Goal: Book appointment/travel/reservation

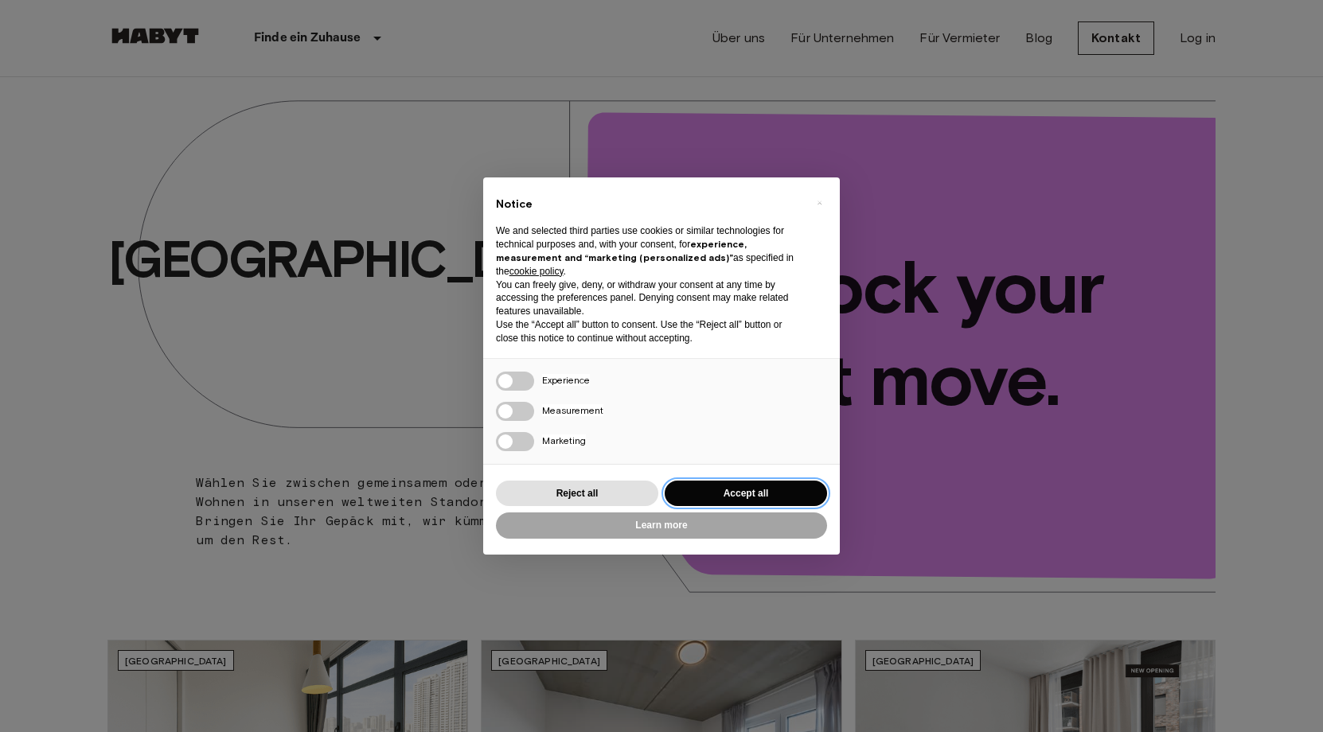
click at [728, 494] on button "Accept all" at bounding box center [746, 494] width 162 height 26
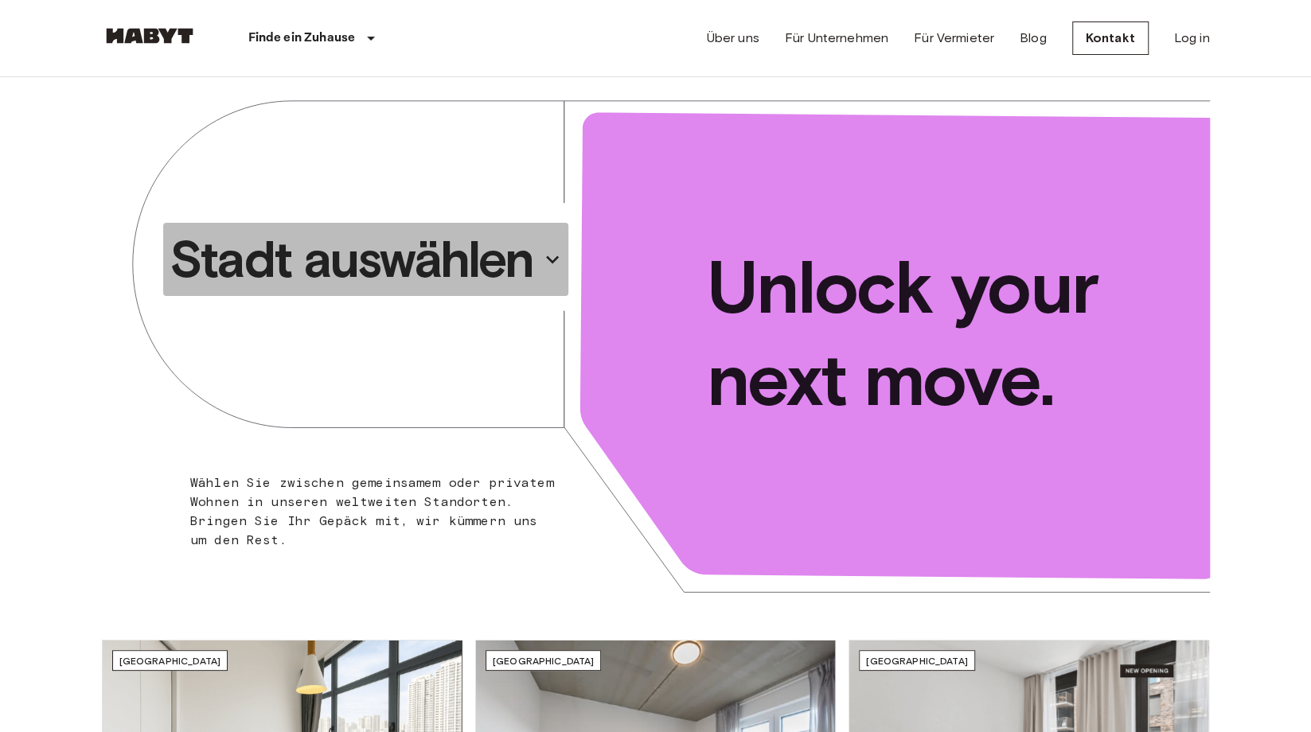
click at [433, 275] on p "Stadt auswählen" at bounding box center [352, 260] width 364 height 64
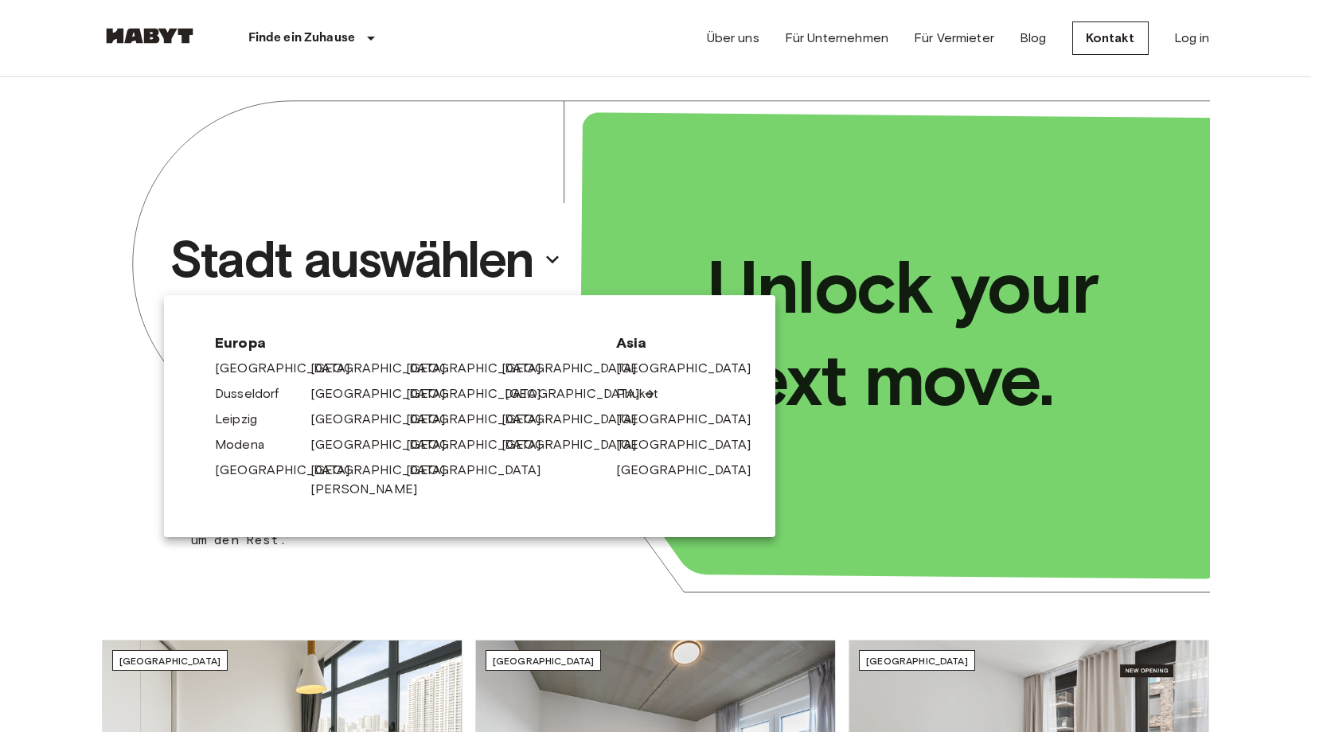
click at [526, 397] on link "[GEOGRAPHIC_DATA]" at bounding box center [580, 394] width 151 height 19
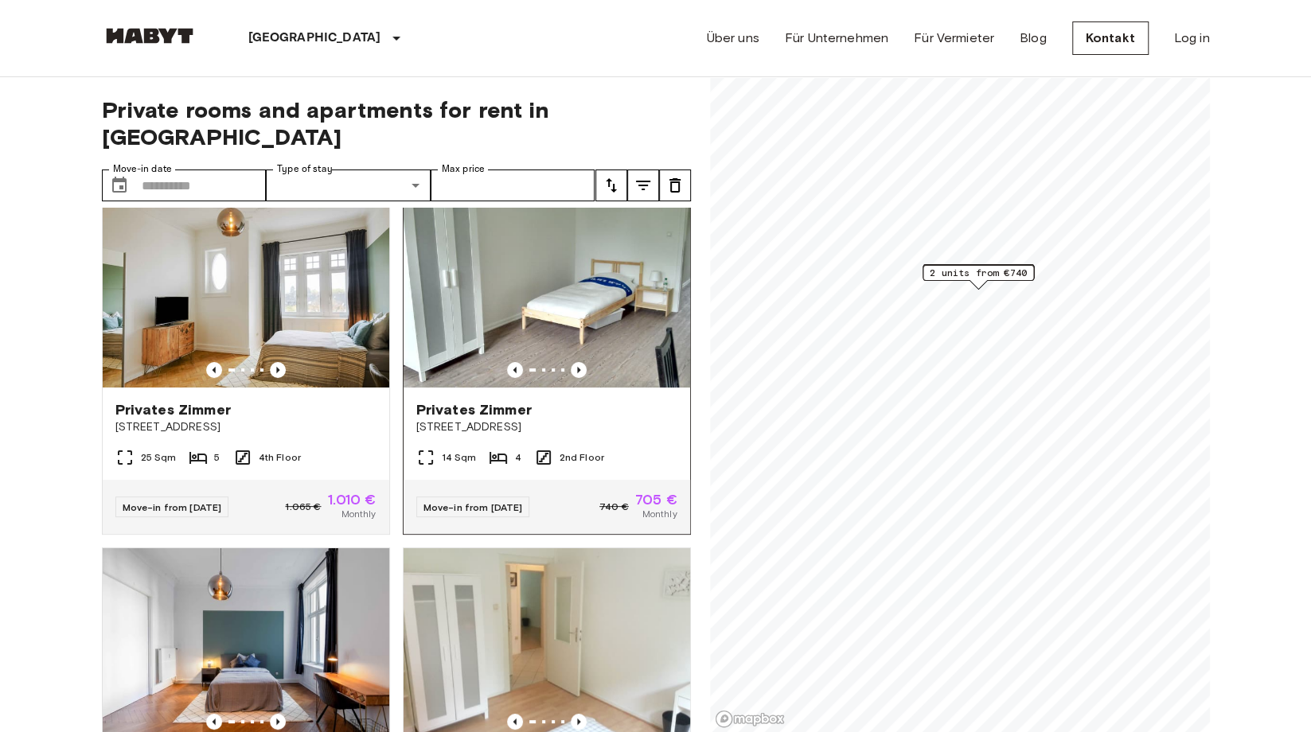
scroll to position [26, 0]
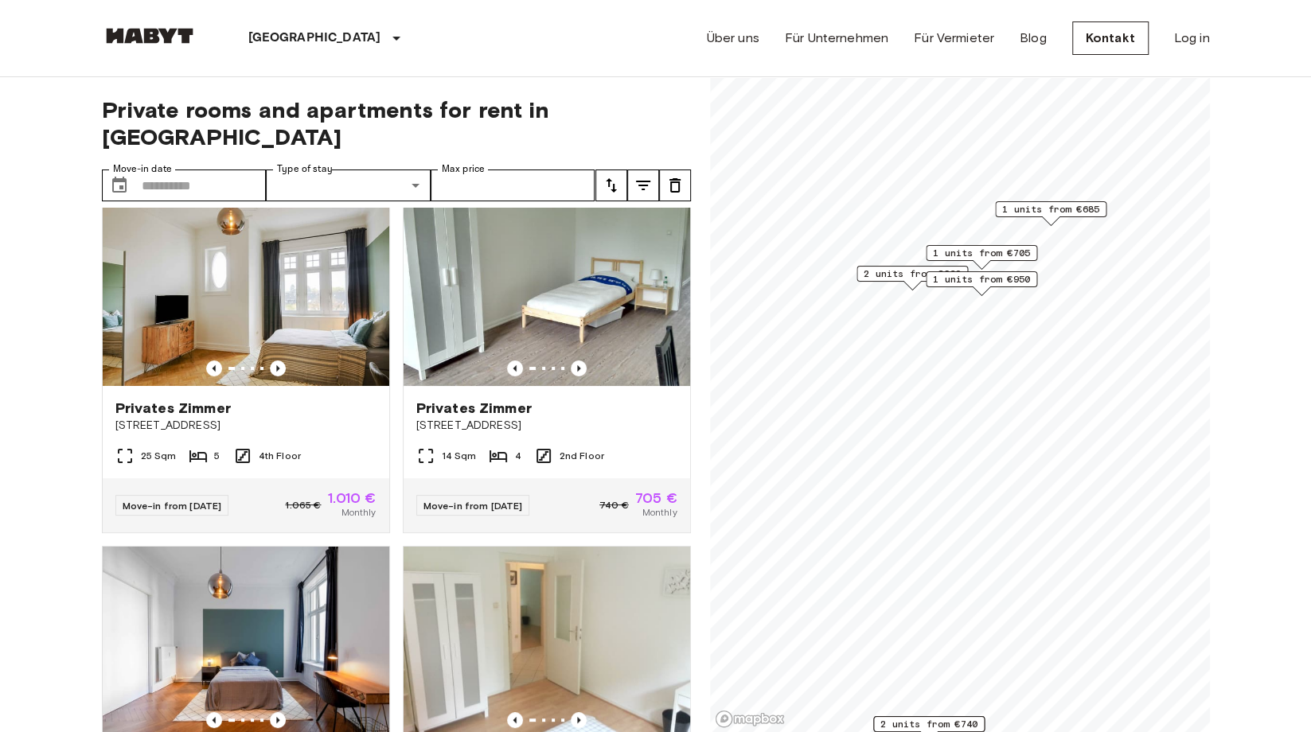
click at [986, 251] on span "1 units from €705" at bounding box center [981, 253] width 97 height 14
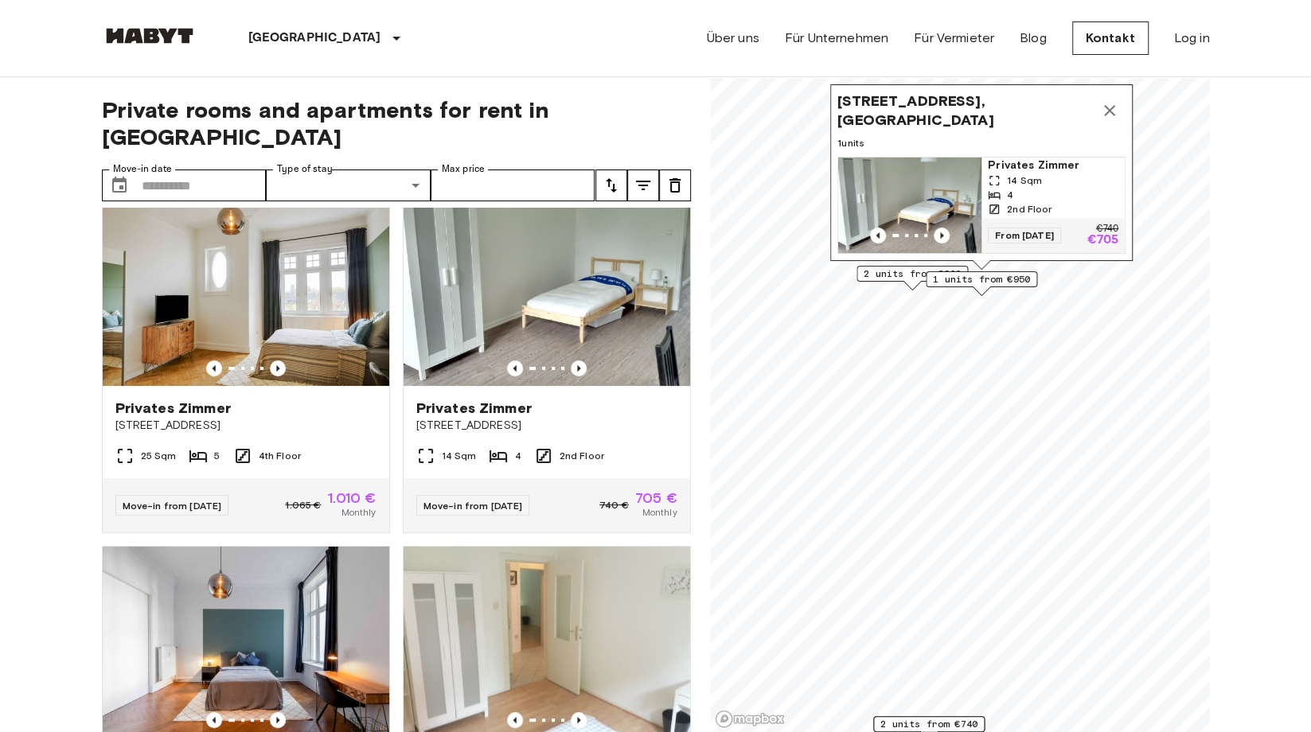
scroll to position [1, 0]
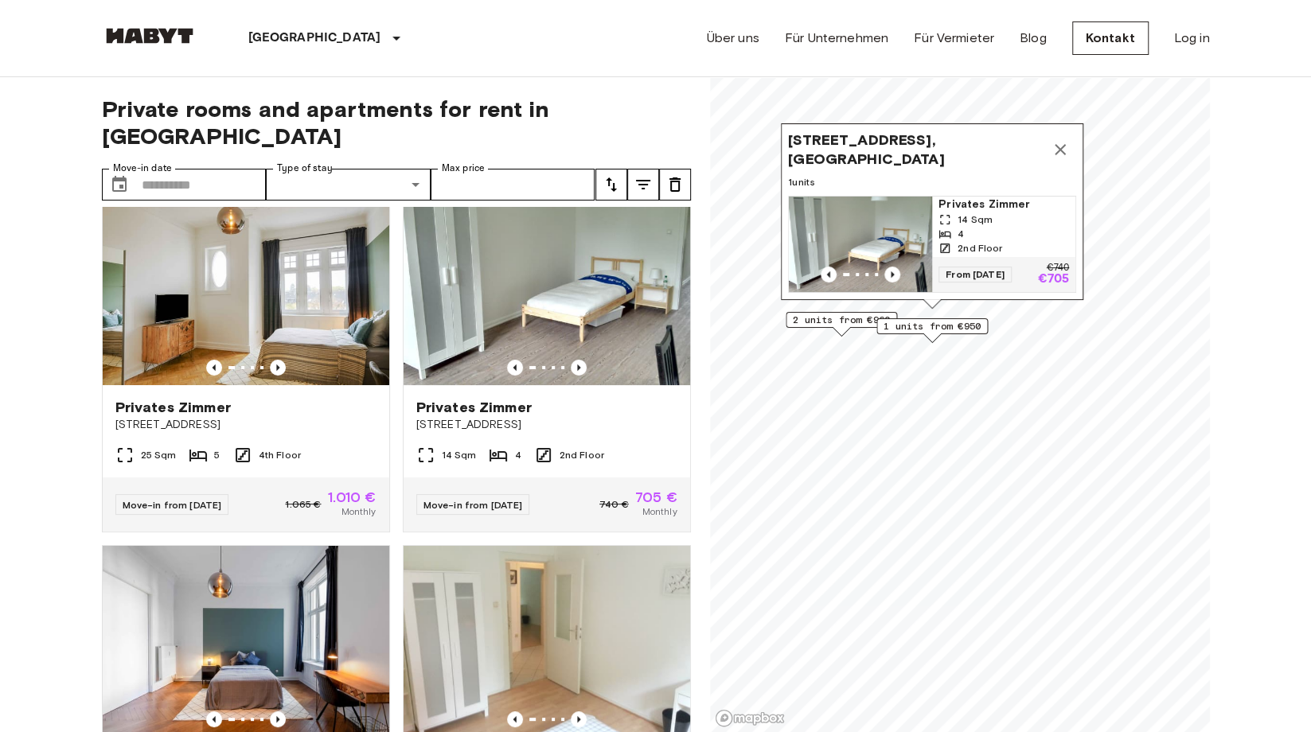
click at [1008, 197] on span "Privates Zimmer" at bounding box center [1004, 205] width 131 height 16
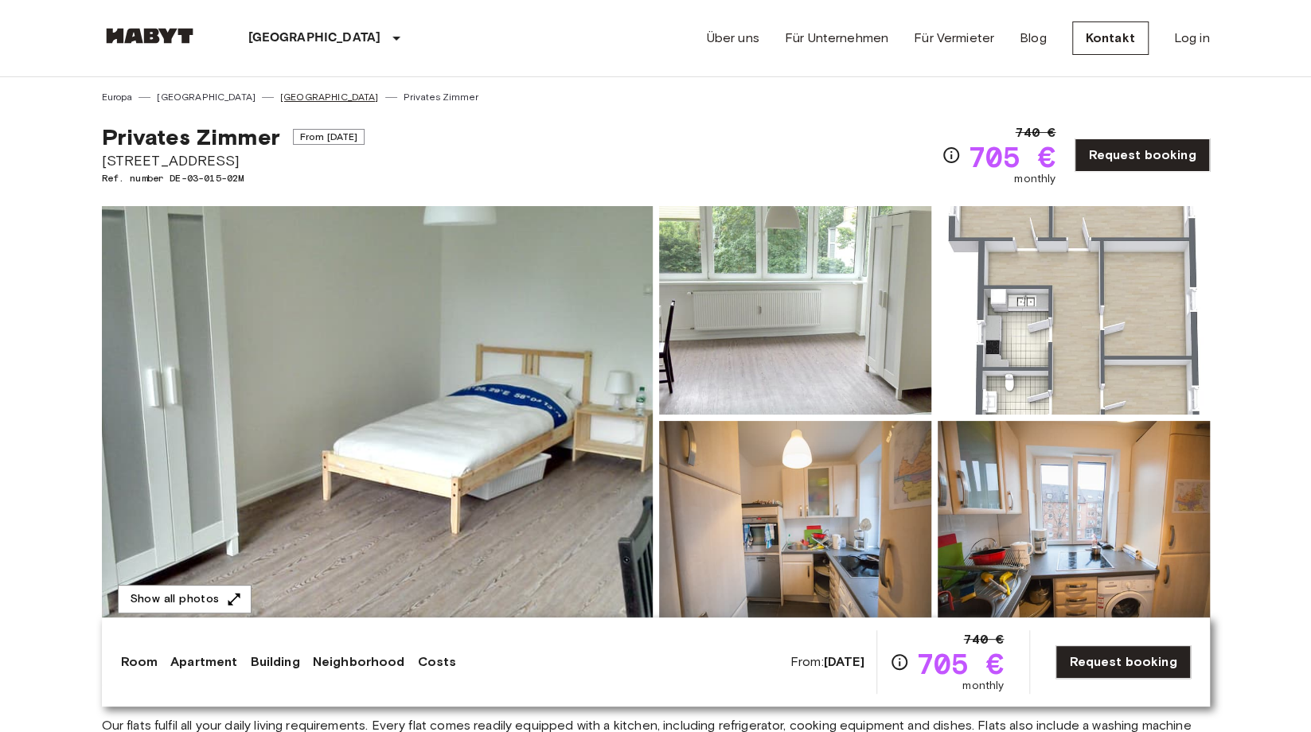
click at [280, 100] on link "[GEOGRAPHIC_DATA]" at bounding box center [329, 97] width 99 height 14
